Goal: Task Accomplishment & Management: Manage account settings

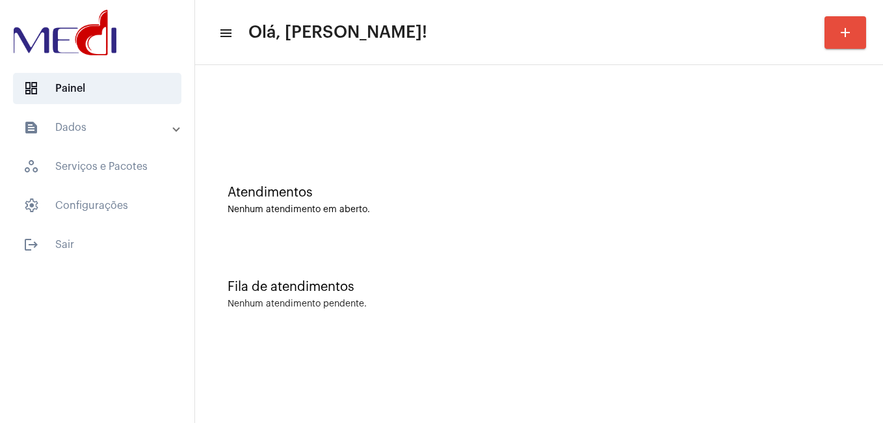
click at [384, 367] on mat-sidenav-content "menu Olá, [PERSON_NAME]! add Atendimentos Nenhum atendimento em aberto. Fila de…" at bounding box center [539, 211] width 688 height 423
click at [419, 348] on mat-sidenav-content "menu Olá, [PERSON_NAME]! add Atendimentos Nenhum atendimento em aberto. Fila de…" at bounding box center [539, 211] width 688 height 423
click at [471, 315] on div "Fila de atendimentos Nenhum atendimento pendente." at bounding box center [539, 288] width 675 height 94
click at [415, 326] on div "Fila de atendimentos Nenhum atendimento pendente." at bounding box center [539, 288] width 675 height 94
drag, startPoint x: 423, startPoint y: 326, endPoint x: 436, endPoint y: 301, distance: 28.5
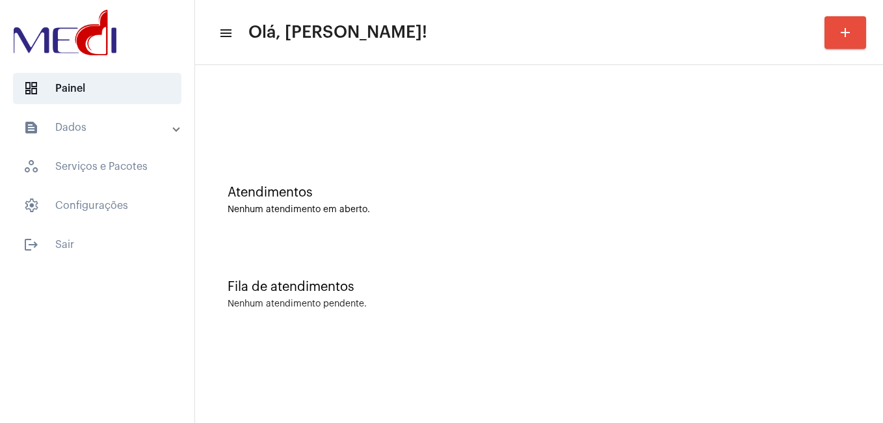
click at [423, 326] on div "Fila de atendimentos Nenhum atendimento pendente." at bounding box center [539, 288] width 675 height 94
click at [452, 291] on div "Fila de atendimentos" at bounding box center [539, 287] width 623 height 14
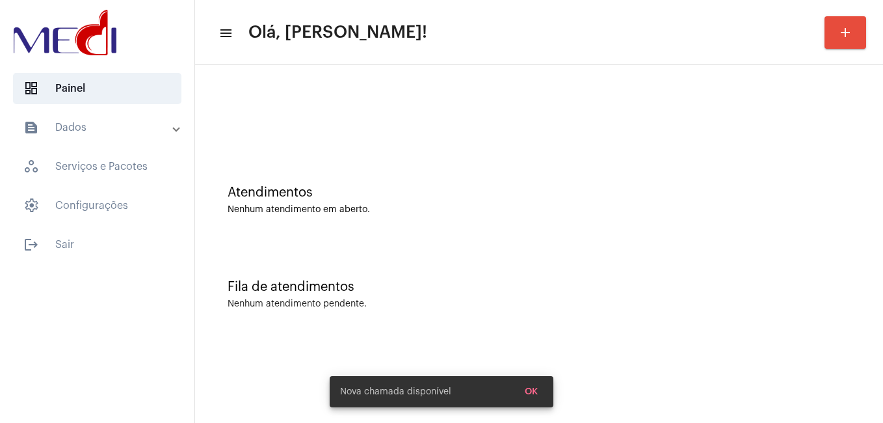
click at [560, 209] on div "Nenhum atendimento em aberto." at bounding box center [539, 210] width 623 height 10
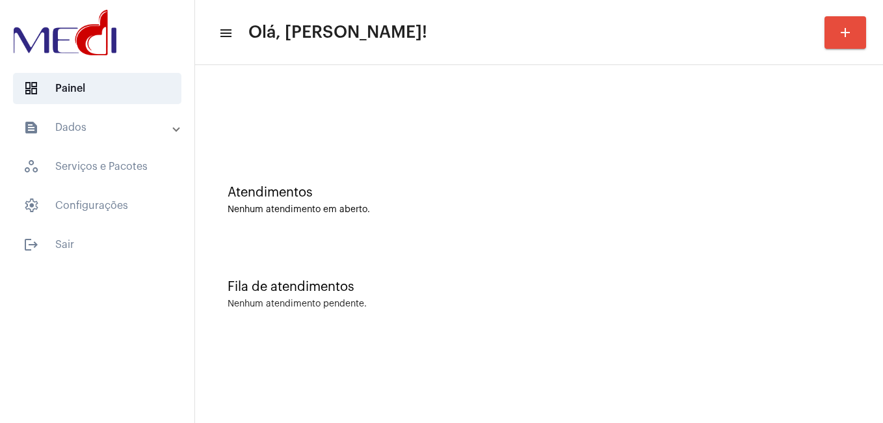
click at [519, 263] on div "Fila de atendimentos Nenhum atendimento pendente." at bounding box center [539, 288] width 675 height 94
click at [453, 288] on div "Fila de atendimentos" at bounding box center [539, 287] width 623 height 14
click at [468, 237] on div "Atendimentos Nenhum atendimento em aberto." at bounding box center [539, 193] width 675 height 94
